Goal: Task Accomplishment & Management: Complete application form

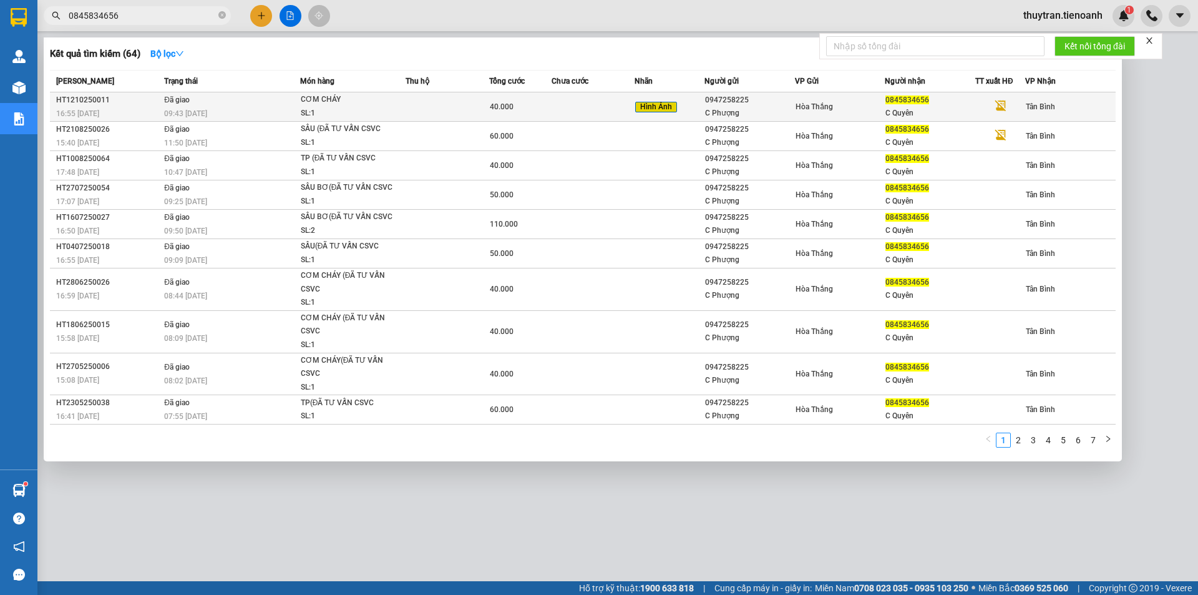
type input "0845834656"
click at [265, 110] on div "09:43 [DATE]" at bounding box center [231, 114] width 135 height 14
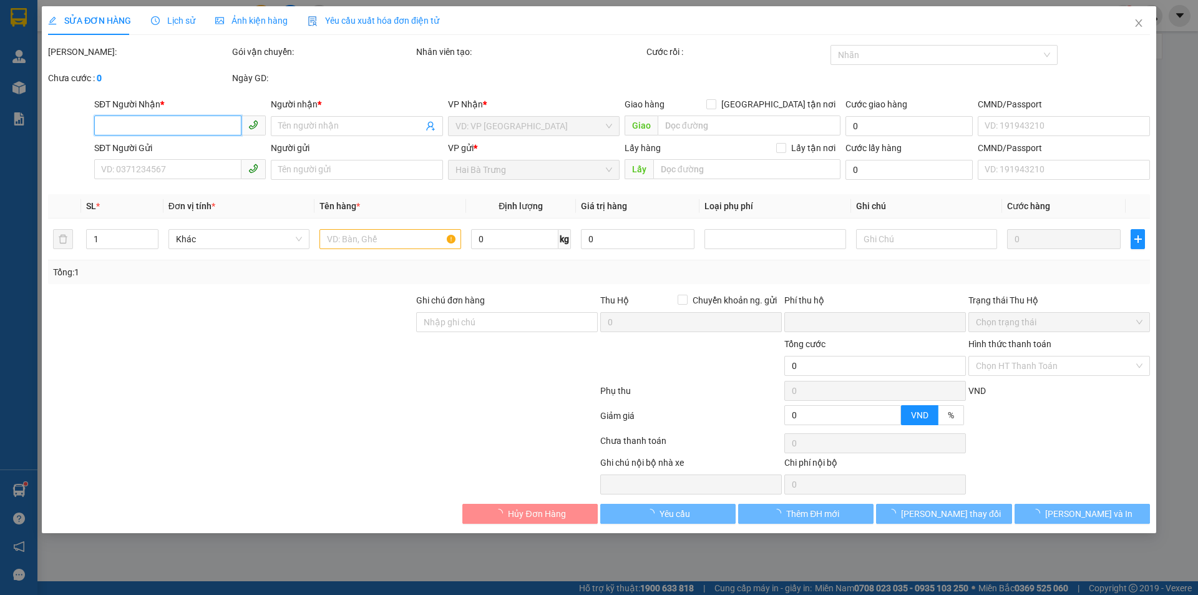
type input "0845834656"
type input "C Quyên"
type input "066302008338"
type input "0947258225"
type input "C Phượng"
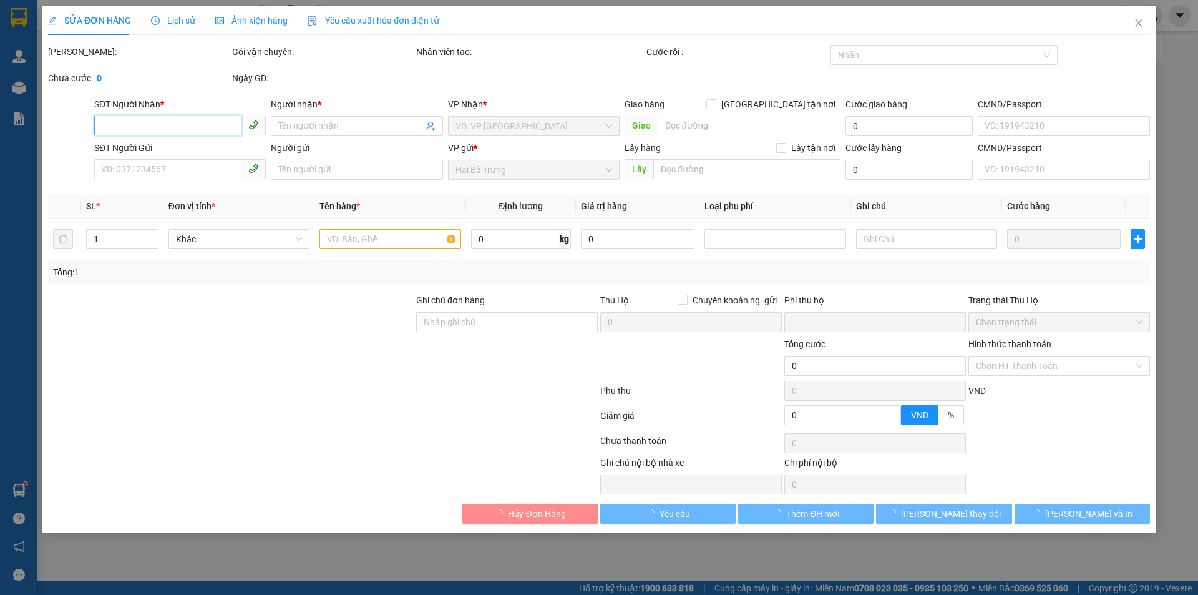
type input "066172011719"
type input "0"
type input "40.000"
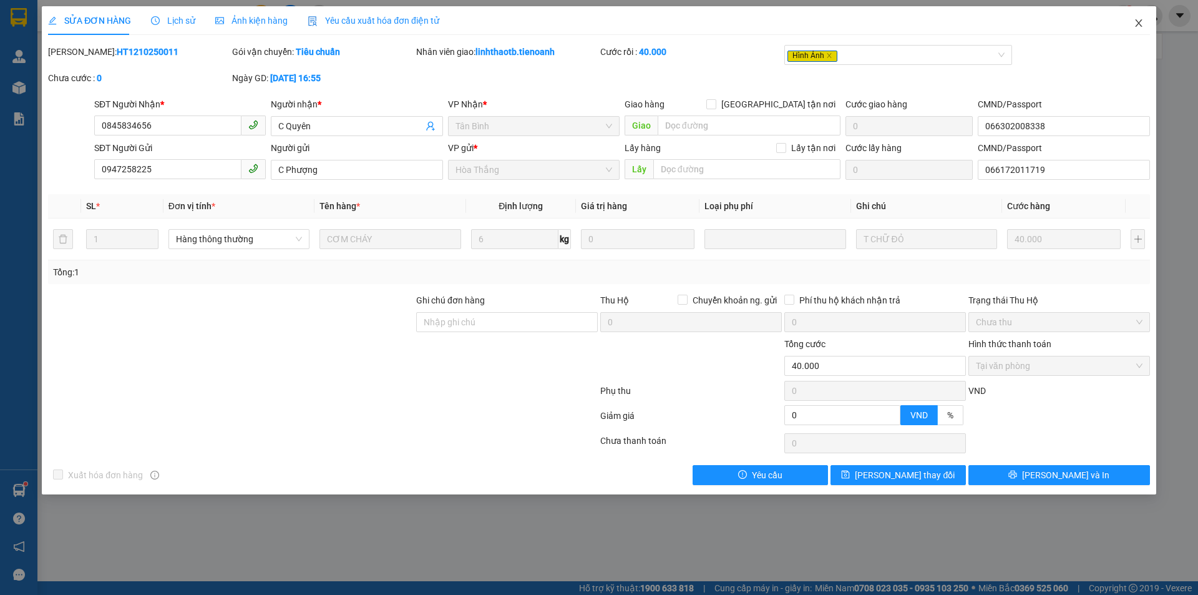
drag, startPoint x: 1137, startPoint y: 22, endPoint x: 909, endPoint y: 17, distance: 228.4
click at [1134, 22] on icon "close" at bounding box center [1139, 23] width 10 height 10
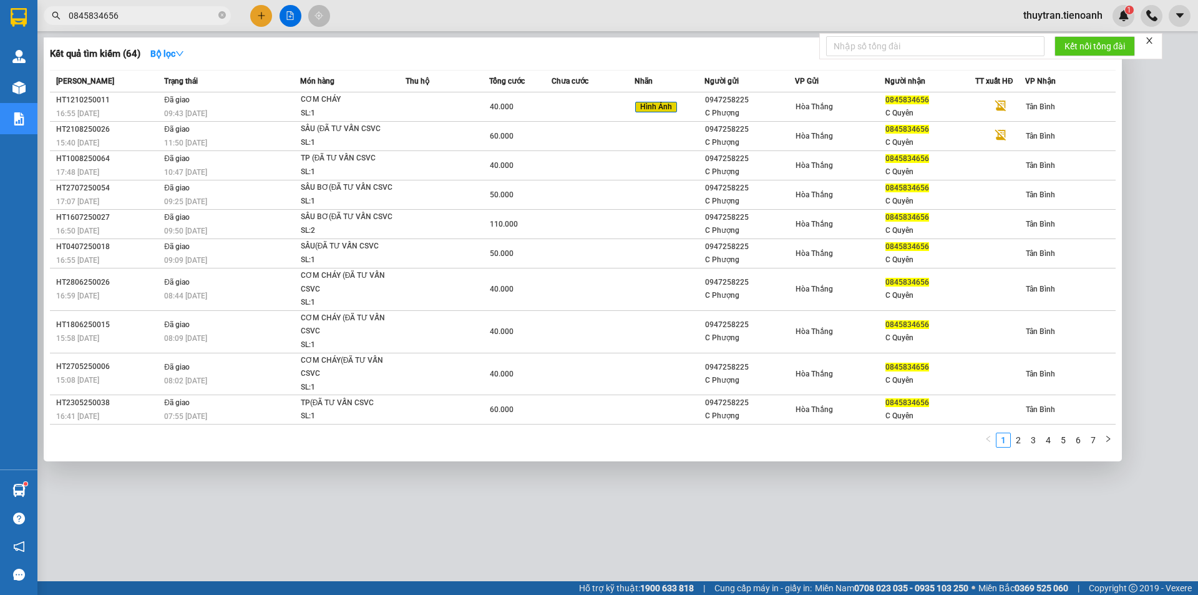
click at [122, 9] on input "0845834656" at bounding box center [142, 16] width 147 height 14
paste input "66882148"
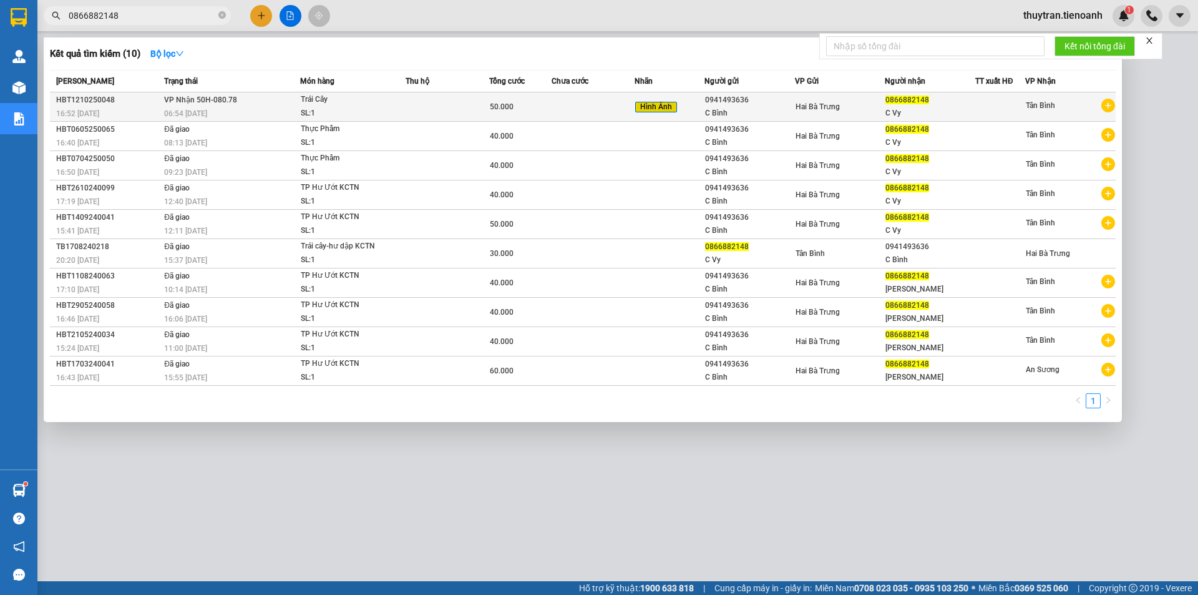
type input "0866882148"
click at [399, 110] on span "Trái Cây SL: 1" at bounding box center [353, 106] width 104 height 27
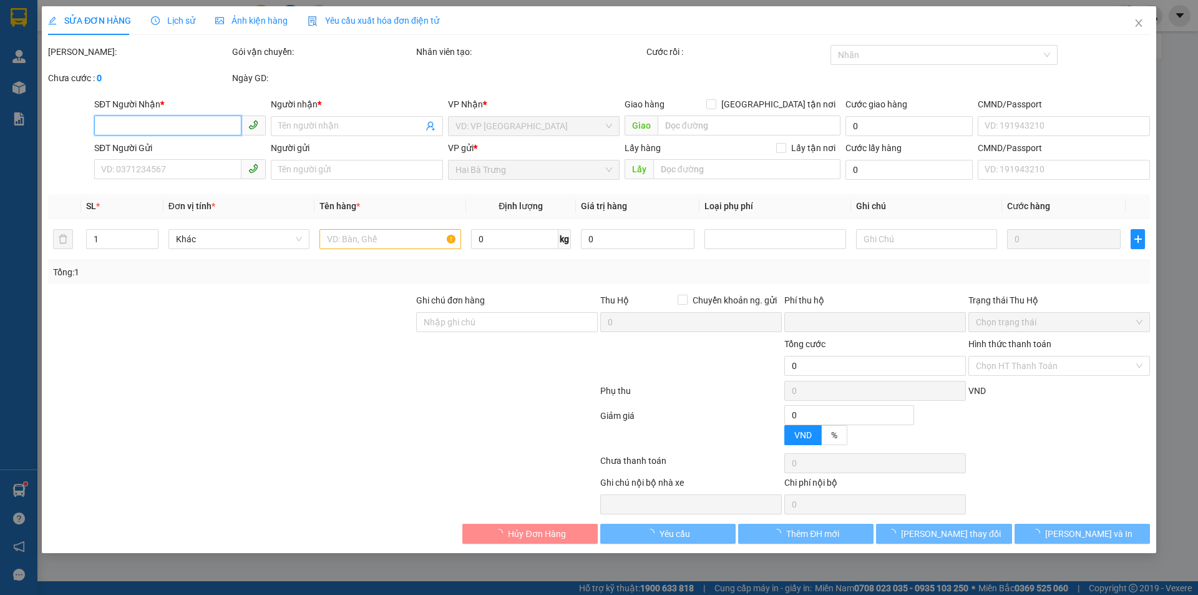
type input "0866882148"
type input "C Vy"
type input "0941493636"
type input "C Bình"
type input "0"
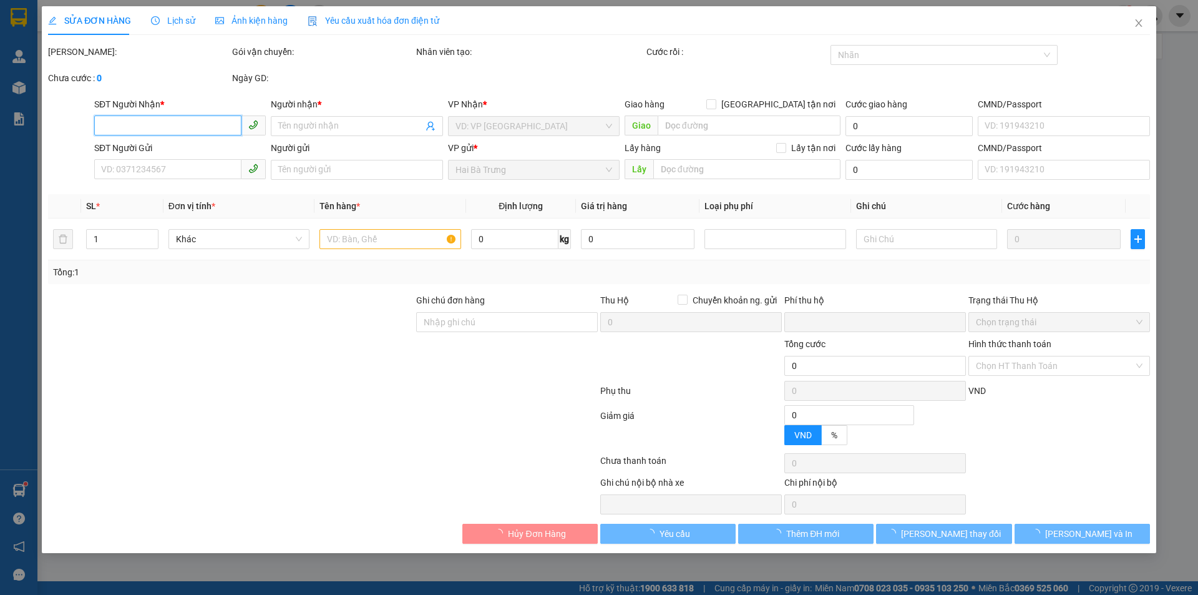
type input "50.000"
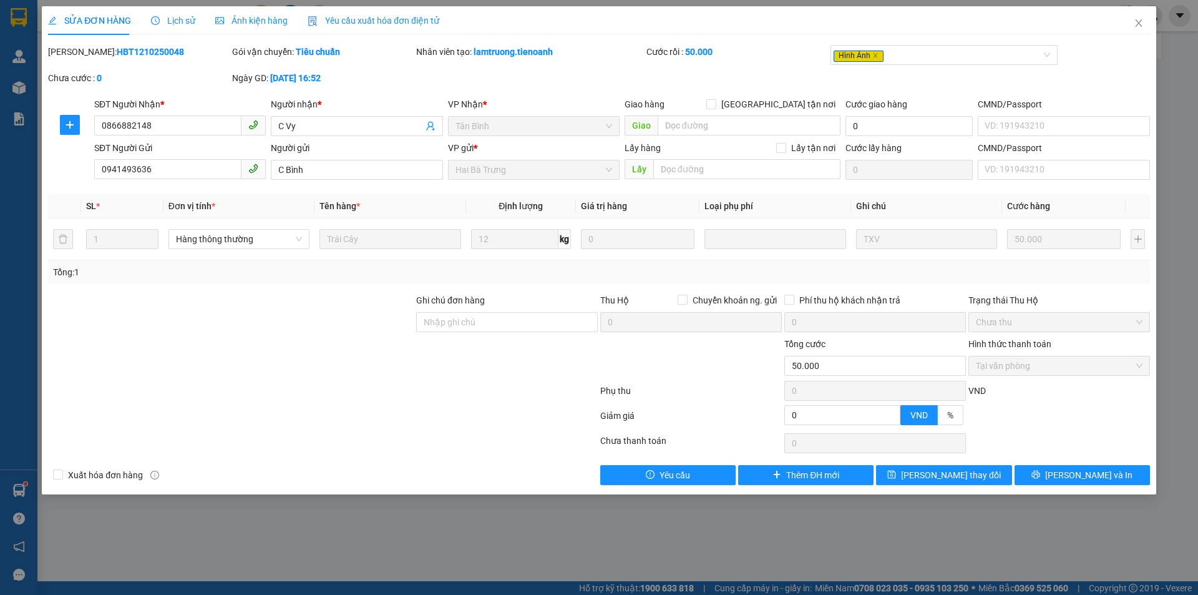
click at [169, 19] on span "Lịch sử" at bounding box center [173, 21] width 44 height 10
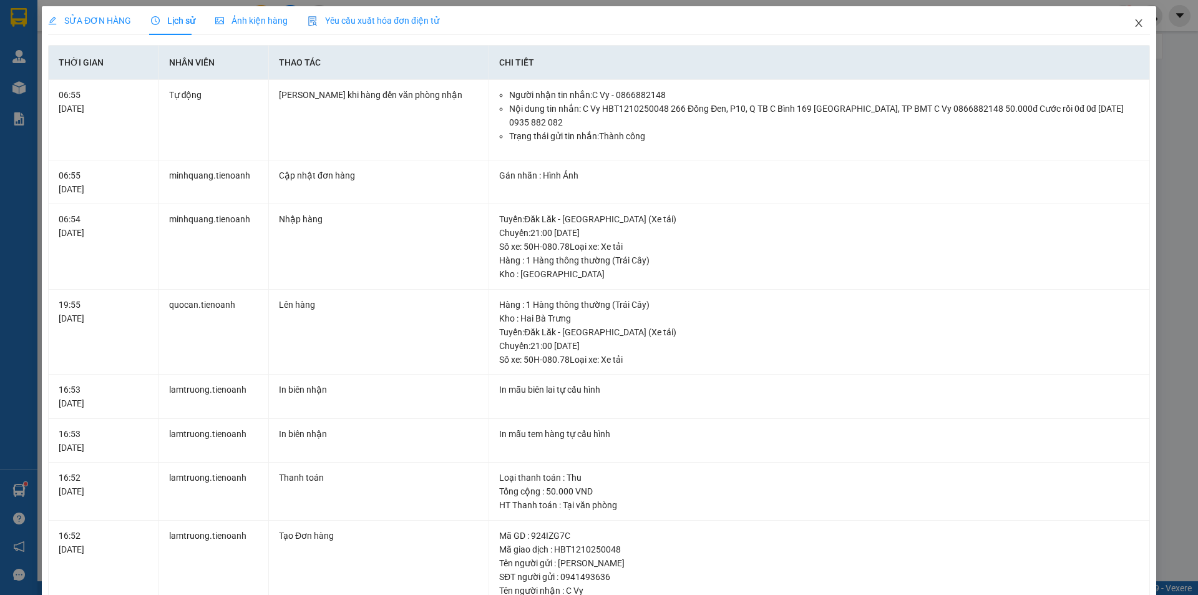
click at [1134, 28] on icon "close" at bounding box center [1139, 23] width 10 height 10
